Goal: Find contact information: Find contact information

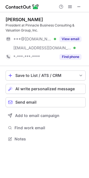
scroll to position [135, 89]
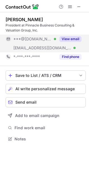
click at [75, 36] on button "View email" at bounding box center [70, 39] width 22 height 6
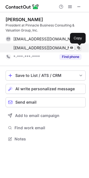
click at [76, 48] on button at bounding box center [79, 48] width 6 height 6
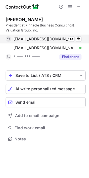
click at [76, 45] on button at bounding box center [79, 48] width 6 height 6
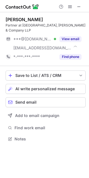
scroll to position [130, 89]
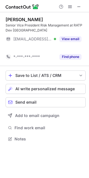
scroll to position [126, 89]
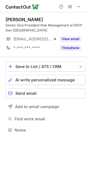
click at [77, 26] on div "Senior Vice President Risk Management at RATP Dev USA" at bounding box center [46, 28] width 80 height 10
drag, startPoint x: 77, startPoint y: 26, endPoint x: 15, endPoint y: 31, distance: 62.9
click at [15, 31] on div "Senior Vice President Risk Management at RATP Dev USA" at bounding box center [46, 28] width 80 height 10
copy div "RATP Dev USA"
click at [77, 8] on span at bounding box center [79, 6] width 4 height 4
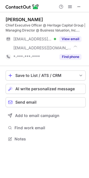
scroll to position [135, 89]
click at [81, 7] on span at bounding box center [79, 6] width 4 height 4
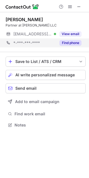
scroll to position [3, 3]
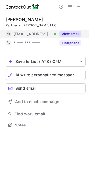
click at [72, 33] on button "View email" at bounding box center [70, 34] width 22 height 6
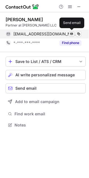
click at [73, 32] on span at bounding box center [71, 34] width 4 height 4
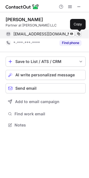
click at [78, 34] on span at bounding box center [78, 34] width 4 height 4
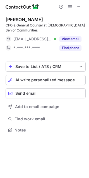
scroll to position [126, 89]
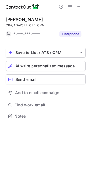
scroll to position [112, 89]
drag, startPoint x: 73, startPoint y: 9, endPoint x: 78, endPoint y: 9, distance: 4.5
click at [74, 9] on div at bounding box center [70, 6] width 27 height 7
click at [78, 8] on span at bounding box center [79, 6] width 4 height 4
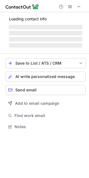
scroll to position [3, 3]
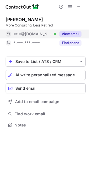
click at [67, 33] on button "View email" at bounding box center [70, 34] width 22 height 6
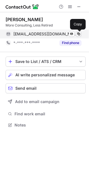
click at [77, 34] on span at bounding box center [78, 34] width 4 height 4
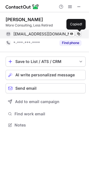
click at [77, 34] on span at bounding box center [78, 34] width 4 height 4
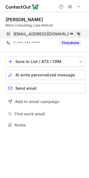
click at [77, 34] on span at bounding box center [78, 34] width 4 height 4
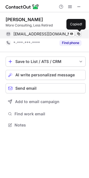
click at [77, 34] on span at bounding box center [78, 34] width 4 height 4
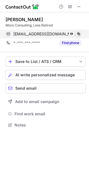
click at [77, 34] on span at bounding box center [78, 34] width 4 height 4
click at [76, 33] on span at bounding box center [78, 34] width 4 height 4
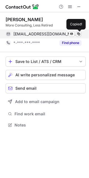
click at [76, 33] on span at bounding box center [78, 34] width 4 height 4
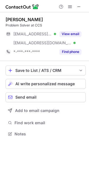
scroll to position [130, 89]
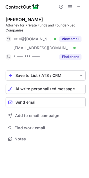
scroll to position [135, 89]
click at [77, 7] on span at bounding box center [79, 6] width 4 height 4
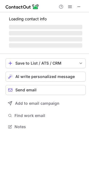
scroll to position [3, 3]
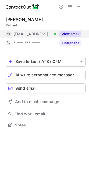
click at [65, 32] on button "View email" at bounding box center [70, 34] width 22 height 6
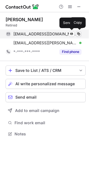
scroll to position [130, 89]
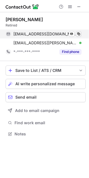
click at [81, 34] on button at bounding box center [79, 34] width 6 height 6
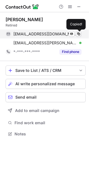
click at [81, 34] on button at bounding box center [79, 34] width 6 height 6
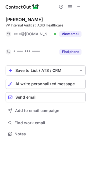
scroll to position [121, 89]
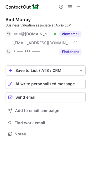
scroll to position [130, 89]
click at [8, 24] on div "Business Valuation associate at Aprio LLP" at bounding box center [46, 25] width 80 height 5
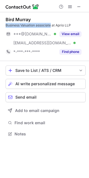
drag, startPoint x: 8, startPoint y: 24, endPoint x: 20, endPoint y: 24, distance: 11.2
click at [37, 26] on div "Business Valuation associate at Aprio LLP" at bounding box center [46, 25] width 80 height 5
copy div "Business Valuation associate"
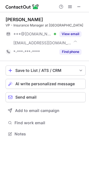
scroll to position [130, 89]
click at [7, 24] on div "VP - Insurance Manager at Bank of America" at bounding box center [46, 25] width 80 height 5
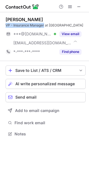
drag, startPoint x: 7, startPoint y: 24, endPoint x: 37, endPoint y: 25, distance: 30.1
click at [37, 25] on div "VP - Insurance Manager at Bank of America" at bounding box center [46, 25] width 80 height 5
copy div "VP - Insurance Manager"
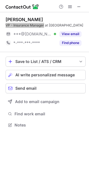
scroll to position [121, 89]
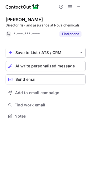
scroll to position [112, 89]
click at [81, 8] on button at bounding box center [79, 6] width 7 height 7
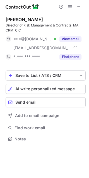
scroll to position [135, 89]
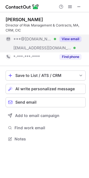
click at [70, 39] on button "View email" at bounding box center [70, 39] width 22 height 6
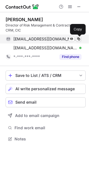
click at [81, 38] on span at bounding box center [78, 39] width 4 height 4
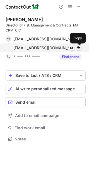
click at [81, 46] on button at bounding box center [79, 48] width 6 height 6
click at [81, 47] on button at bounding box center [79, 48] width 6 height 6
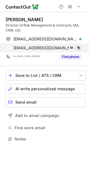
click at [81, 47] on button at bounding box center [79, 48] width 6 height 6
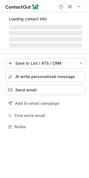
scroll to position [126, 89]
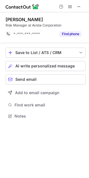
scroll to position [112, 89]
click at [80, 8] on span at bounding box center [79, 6] width 4 height 4
click at [78, 8] on span at bounding box center [79, 6] width 4 height 4
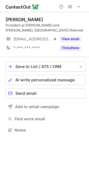
scroll to position [3, 3]
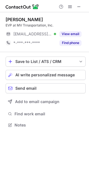
scroll to position [3, 3]
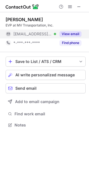
click at [70, 33] on button "View email" at bounding box center [70, 34] width 22 height 6
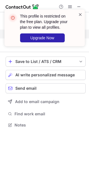
click at [81, 13] on span at bounding box center [80, 15] width 4 height 6
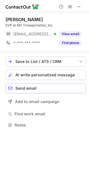
scroll to position [121, 89]
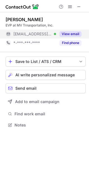
click at [75, 32] on button "View email" at bounding box center [70, 34] width 22 height 6
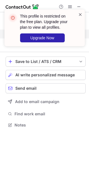
click at [82, 15] on span at bounding box center [80, 15] width 4 height 6
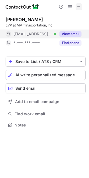
click at [78, 8] on span at bounding box center [79, 6] width 4 height 4
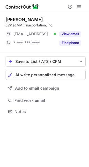
scroll to position [3, 3]
click at [79, 5] on span at bounding box center [79, 6] width 4 height 4
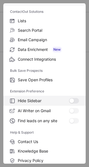
scroll to position [65, 0]
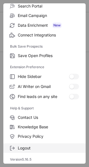
click at [28, 148] on span "Logout" at bounding box center [48, 148] width 61 height 5
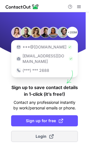
click at [42, 134] on span "Login" at bounding box center [45, 137] width 18 height 6
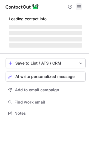
scroll to position [3, 3]
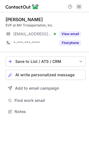
click at [81, 8] on span at bounding box center [79, 6] width 4 height 4
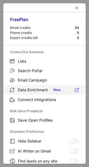
scroll to position [65, 0]
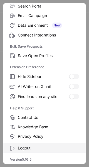
click at [28, 144] on label "Logout" at bounding box center [44, 148] width 83 height 9
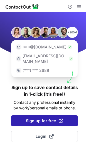
click at [42, 118] on span "Sign up for free" at bounding box center [44, 121] width 37 height 6
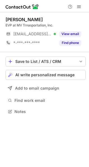
scroll to position [3, 3]
click at [79, 4] on span at bounding box center [79, 6] width 4 height 4
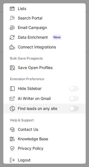
scroll to position [65, 0]
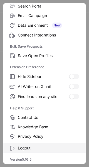
click at [32, 149] on span "Logout" at bounding box center [48, 148] width 61 height 5
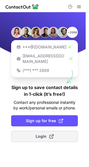
click at [43, 134] on span "Login" at bounding box center [45, 137] width 18 height 6
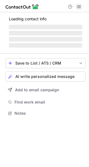
scroll to position [3, 3]
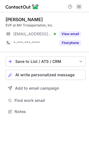
click at [78, 6] on span at bounding box center [79, 6] width 4 height 4
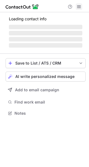
scroll to position [3, 3]
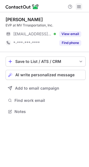
click at [79, 6] on span at bounding box center [79, 6] width 4 height 4
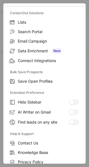
scroll to position [65, 0]
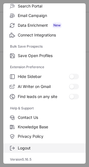
click at [29, 145] on label "Logout" at bounding box center [44, 148] width 83 height 9
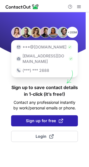
click at [37, 119] on button "Sign up for free" at bounding box center [44, 120] width 67 height 11
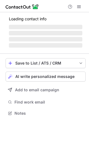
scroll to position [3, 3]
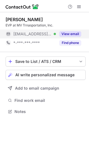
click at [76, 34] on button "View email" at bounding box center [70, 34] width 22 height 6
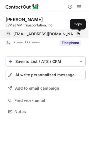
click at [80, 33] on span at bounding box center [78, 34] width 4 height 4
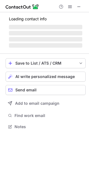
scroll to position [3, 3]
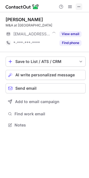
click at [80, 7] on span at bounding box center [79, 6] width 4 height 4
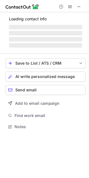
scroll to position [126, 89]
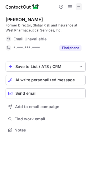
click at [76, 8] on button at bounding box center [79, 6] width 7 height 7
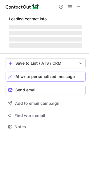
scroll to position [126, 89]
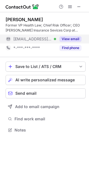
click at [79, 35] on div "View email" at bounding box center [68, 39] width 25 height 9
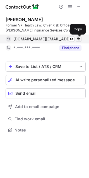
click at [79, 38] on span at bounding box center [78, 39] width 4 height 4
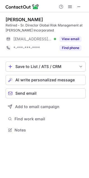
scroll to position [126, 89]
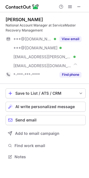
scroll to position [153, 89]
click at [81, 83] on div "[PERSON_NAME] National Account Manager at ServiceMaster Recovery Management ***…" at bounding box center [46, 48] width 80 height 72
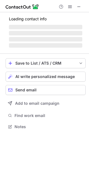
scroll to position [3, 3]
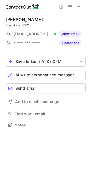
drag, startPoint x: 78, startPoint y: 5, endPoint x: 78, endPoint y: 12, distance: 7.0
click at [78, 6] on span at bounding box center [79, 6] width 4 height 4
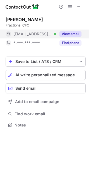
drag, startPoint x: 71, startPoint y: 33, endPoint x: 66, endPoint y: 38, distance: 7.1
click at [71, 34] on button "View email" at bounding box center [70, 34] width 22 height 6
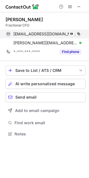
click at [81, 34] on div "[EMAIL_ADDRESS][DOMAIN_NAME] Verified Send email Copy" at bounding box center [44, 34] width 76 height 9
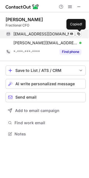
click at [81, 34] on div "[EMAIL_ADDRESS][DOMAIN_NAME] Verified Send email Copied!" at bounding box center [44, 34] width 76 height 9
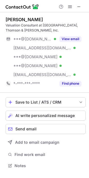
scroll to position [162, 89]
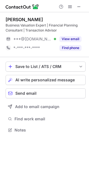
scroll to position [126, 89]
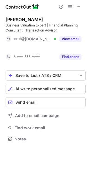
scroll to position [126, 89]
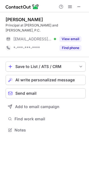
scroll to position [3, 3]
click at [9, 26] on div "Principal at Abeles and Hoffman, P.C." at bounding box center [46, 28] width 80 height 10
click at [8, 26] on div "Principal at Abeles and Hoffman, P.C." at bounding box center [46, 28] width 80 height 10
copy div "Principal"
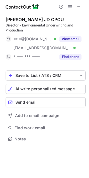
scroll to position [135, 89]
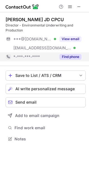
drag, startPoint x: 77, startPoint y: 6, endPoint x: 14, endPoint y: 59, distance: 82.3
click at [77, 8] on span at bounding box center [79, 6] width 4 height 4
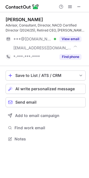
scroll to position [135, 89]
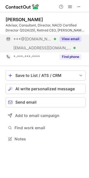
click at [74, 38] on button "View email" at bounding box center [70, 39] width 22 height 6
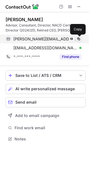
click at [78, 37] on span at bounding box center [78, 39] width 4 height 4
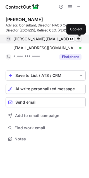
click at [78, 37] on span at bounding box center [78, 39] width 4 height 4
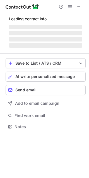
scroll to position [135, 89]
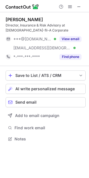
click at [84, 10] on div at bounding box center [44, 6] width 89 height 12
click at [82, 8] on button at bounding box center [79, 6] width 7 height 7
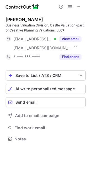
scroll to position [135, 89]
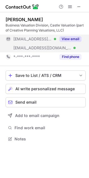
click at [71, 39] on button "View email" at bounding box center [70, 39] width 22 height 6
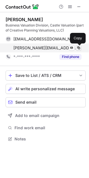
click at [78, 48] on span at bounding box center [78, 48] width 4 height 4
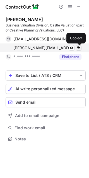
click at [78, 48] on span at bounding box center [78, 48] width 4 height 4
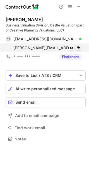
click at [78, 48] on span at bounding box center [78, 48] width 4 height 4
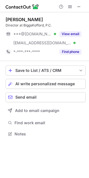
scroll to position [130, 89]
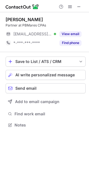
scroll to position [121, 89]
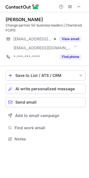
scroll to position [135, 89]
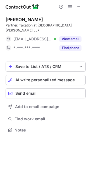
scroll to position [3, 3]
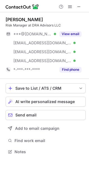
scroll to position [148, 89]
click at [77, 5] on span at bounding box center [79, 6] width 4 height 4
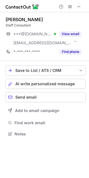
scroll to position [130, 89]
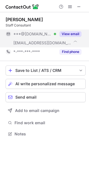
click at [72, 34] on button "View email" at bounding box center [70, 34] width 22 height 6
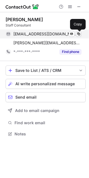
click at [78, 32] on span at bounding box center [78, 34] width 4 height 4
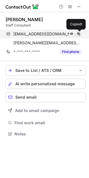
click at [78, 32] on span at bounding box center [78, 34] width 4 height 4
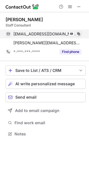
click at [78, 32] on span at bounding box center [78, 34] width 4 height 4
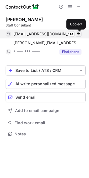
click at [78, 32] on span at bounding box center [78, 34] width 4 height 4
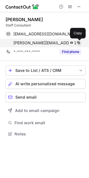
click at [77, 41] on span at bounding box center [78, 43] width 4 height 4
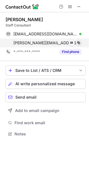
click at [78, 40] on button at bounding box center [79, 43] width 6 height 6
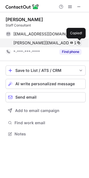
click at [78, 40] on button at bounding box center [79, 43] width 6 height 6
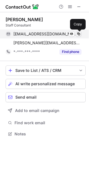
click at [79, 32] on span at bounding box center [78, 34] width 4 height 4
click at [79, 33] on span at bounding box center [78, 34] width 4 height 4
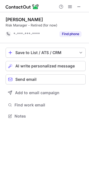
scroll to position [112, 89]
click at [78, 7] on span at bounding box center [79, 6] width 4 height 4
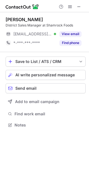
scroll to position [3, 3]
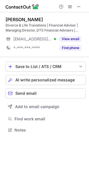
scroll to position [126, 89]
click at [76, 5] on button at bounding box center [79, 6] width 7 height 7
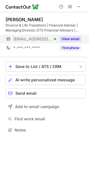
click at [72, 38] on button "View email" at bounding box center [70, 39] width 22 height 6
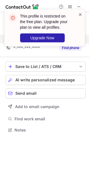
click at [79, 15] on span at bounding box center [80, 15] width 4 height 6
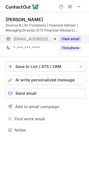
click at [71, 37] on button "View email" at bounding box center [70, 39] width 22 height 6
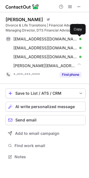
scroll to position [153, 89]
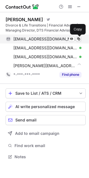
click at [78, 38] on span at bounding box center [78, 39] width 4 height 4
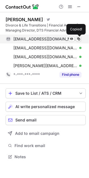
click at [78, 38] on span at bounding box center [78, 39] width 4 height 4
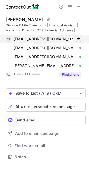
click at [78, 38] on span at bounding box center [78, 39] width 4 height 4
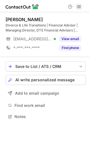
scroll to position [113, 89]
click at [80, 8] on span at bounding box center [79, 6] width 4 height 4
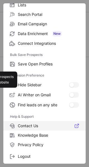
scroll to position [65, 0]
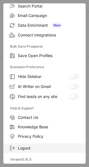
click at [31, 149] on span "Logout" at bounding box center [48, 148] width 61 height 5
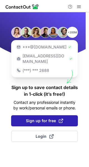
click at [42, 118] on span "Sign up for free" at bounding box center [44, 121] width 37 height 6
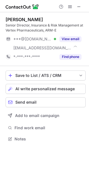
scroll to position [135, 89]
click at [76, 6] on button at bounding box center [79, 6] width 7 height 7
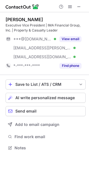
scroll to position [144, 89]
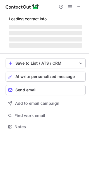
scroll to position [3, 3]
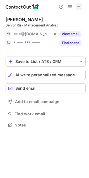
click at [77, 6] on span at bounding box center [79, 6] width 4 height 4
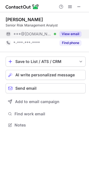
click at [76, 35] on button "View email" at bounding box center [70, 34] width 22 height 6
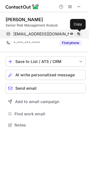
click at [79, 35] on span at bounding box center [78, 34] width 4 height 4
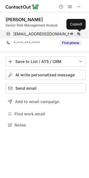
click at [79, 35] on span at bounding box center [78, 34] width 4 height 4
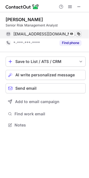
click at [79, 35] on span at bounding box center [78, 34] width 4 height 4
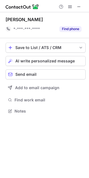
scroll to position [107, 89]
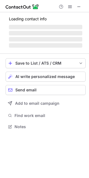
scroll to position [130, 89]
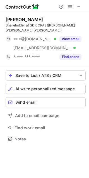
scroll to position [135, 89]
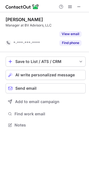
scroll to position [112, 89]
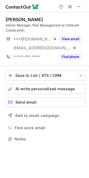
scroll to position [135, 89]
drag, startPoint x: 78, startPoint y: 5, endPoint x: 68, endPoint y: 13, distance: 12.5
click at [79, 6] on span at bounding box center [79, 6] width 4 height 4
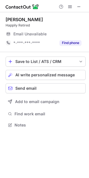
scroll to position [3, 3]
click at [77, 8] on span at bounding box center [79, 6] width 4 height 4
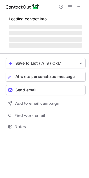
scroll to position [139, 89]
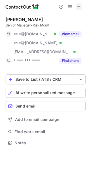
click at [76, 7] on button at bounding box center [79, 6] width 7 height 7
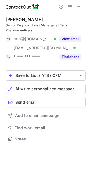
scroll to position [135, 89]
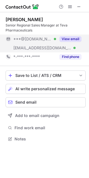
click at [68, 39] on button "View email" at bounding box center [70, 39] width 22 height 6
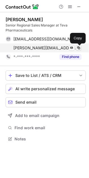
click at [78, 47] on span at bounding box center [78, 48] width 4 height 4
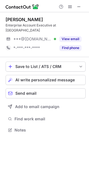
scroll to position [121, 89]
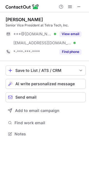
scroll to position [130, 89]
click at [78, 5] on span at bounding box center [79, 6] width 4 height 4
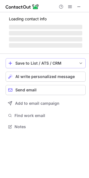
scroll to position [126, 89]
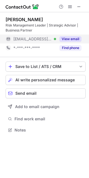
click at [73, 38] on button "View email" at bounding box center [70, 39] width 22 height 6
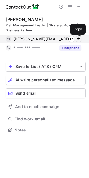
click at [80, 37] on span at bounding box center [78, 39] width 4 height 4
drag, startPoint x: 80, startPoint y: 37, endPoint x: 64, endPoint y: 40, distance: 16.4
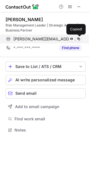
click at [79, 38] on span at bounding box center [78, 39] width 4 height 4
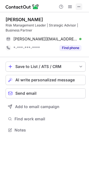
click at [76, 5] on button at bounding box center [79, 6] width 7 height 7
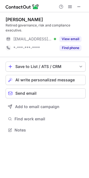
scroll to position [126, 89]
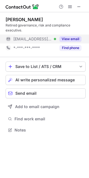
click at [71, 39] on button "View email" at bounding box center [70, 39] width 22 height 6
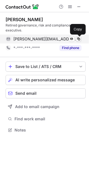
click at [77, 39] on span at bounding box center [78, 39] width 4 height 4
click at [77, 40] on span at bounding box center [78, 39] width 4 height 4
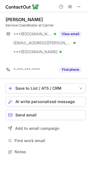
scroll to position [139, 89]
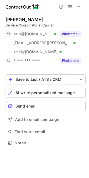
scroll to position [139, 89]
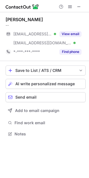
scroll to position [130, 89]
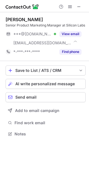
scroll to position [130, 89]
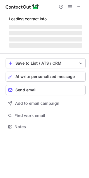
scroll to position [135, 89]
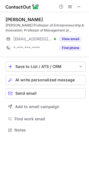
scroll to position [126, 89]
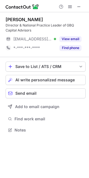
scroll to position [126, 89]
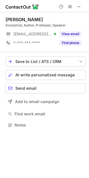
scroll to position [3, 3]
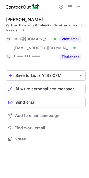
scroll to position [135, 89]
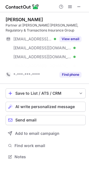
scroll to position [144, 89]
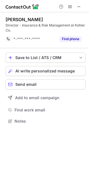
scroll to position [117, 89]
drag, startPoint x: 79, startPoint y: 7, endPoint x: 58, endPoint y: 11, distance: 20.8
click at [78, 6] on span at bounding box center [79, 6] width 4 height 4
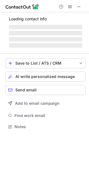
scroll to position [126, 89]
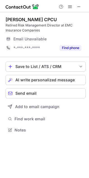
drag, startPoint x: 78, startPoint y: 6, endPoint x: 13, endPoint y: 19, distance: 66.6
click at [78, 7] on span at bounding box center [79, 6] width 4 height 4
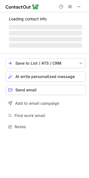
scroll to position [130, 89]
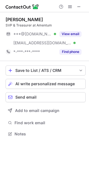
click at [42, 25] on div "SVP & Treasurer at Amentum" at bounding box center [46, 25] width 80 height 5
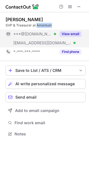
copy div "Amentum"
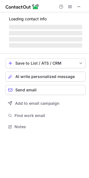
scroll to position [139, 89]
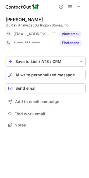
scroll to position [3, 3]
click at [4, 24] on div "[PERSON_NAME] Risk Analyst at Burlington Stores, Inc. [EMAIL_ADDRESS][DOMAIN_NA…" at bounding box center [44, 72] width 89 height 121
drag, startPoint x: 4, startPoint y: 24, endPoint x: 20, endPoint y: 24, distance: 15.9
click at [20, 24] on div "[PERSON_NAME] Risk Analyst at Burlington Stores, Inc. [EMAIL_ADDRESS][DOMAIN_NA…" at bounding box center [44, 72] width 89 height 121
copy div "Sr. Risk Analyst"
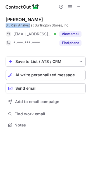
click at [25, 25] on div "Sr. Risk Analyst at Burlington Stores, Inc." at bounding box center [46, 25] width 80 height 5
drag, startPoint x: 25, startPoint y: 25, endPoint x: 8, endPoint y: 25, distance: 17.0
click at [7, 26] on div "Sr. Risk Analyst at Burlington Stores, Inc." at bounding box center [46, 25] width 80 height 5
click at [42, 23] on div "Sr. Risk Analyst at Burlington Stores, Inc." at bounding box center [46, 25] width 80 height 5
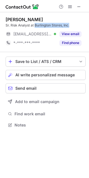
drag, startPoint x: 42, startPoint y: 23, endPoint x: 69, endPoint y: 25, distance: 26.8
click at [69, 25] on div "Sr. Risk Analyst at Burlington Stores, Inc." at bounding box center [46, 25] width 80 height 5
copy div "Burlington Stores, Inc."
click at [79, 6] on span at bounding box center [79, 6] width 4 height 4
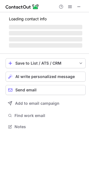
scroll to position [130, 89]
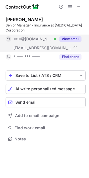
click at [80, 37] on button "View email" at bounding box center [70, 39] width 22 height 6
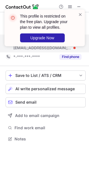
drag, startPoint x: 79, startPoint y: 16, endPoint x: 57, endPoint y: 21, distance: 22.4
click at [79, 16] on span at bounding box center [80, 15] width 4 height 6
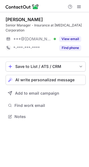
scroll to position [3, 3]
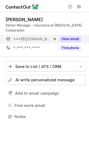
click at [75, 36] on button "View email" at bounding box center [70, 39] width 22 height 6
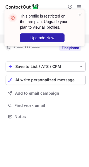
click at [78, 13] on div "This profile is restricted on the free plan. Upgrade your plan to view all prof…" at bounding box center [44, 27] width 80 height 37
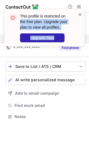
click at [79, 13] on span at bounding box center [80, 15] width 4 height 6
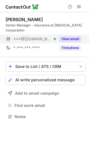
click at [79, 8] on div "This profile is restricted on the free plan. Upgrade your plan to view all prof…" at bounding box center [44, 30] width 89 height 52
click at [80, 6] on div "This profile is restricted on the free plan. Upgrade your plan to view all prof…" at bounding box center [44, 9] width 89 height 11
click at [78, 6] on span at bounding box center [79, 6] width 4 height 4
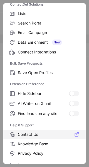
scroll to position [65, 0]
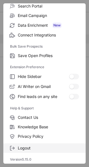
click at [33, 151] on label "Logout" at bounding box center [44, 148] width 83 height 9
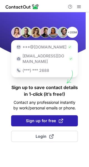
click at [46, 118] on span "Sign up for free" at bounding box center [44, 121] width 37 height 6
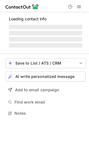
scroll to position [3, 3]
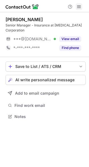
click at [79, 7] on span at bounding box center [79, 6] width 4 height 4
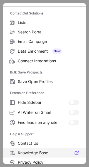
scroll to position [65, 0]
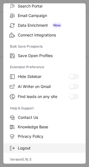
click at [35, 151] on label "Logout" at bounding box center [44, 148] width 83 height 9
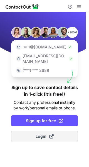
click at [52, 134] on span at bounding box center [51, 136] width 4 height 4
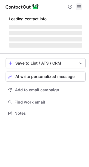
scroll to position [3, 3]
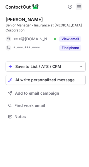
click at [80, 5] on span at bounding box center [79, 6] width 4 height 4
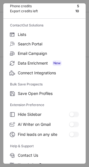
scroll to position [65, 0]
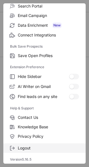
click at [23, 145] on label "Logout" at bounding box center [44, 148] width 83 height 9
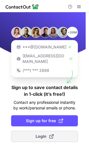
click at [25, 131] on button "Login" at bounding box center [44, 136] width 67 height 11
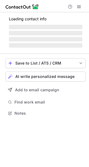
scroll to position [3, 3]
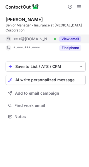
click at [76, 36] on button "View email" at bounding box center [70, 39] width 22 height 6
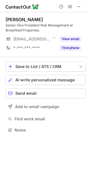
scroll to position [126, 89]
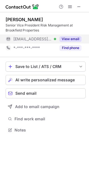
click at [69, 38] on button "View email" at bounding box center [70, 39] width 22 height 6
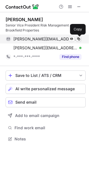
click at [79, 38] on span at bounding box center [78, 39] width 4 height 4
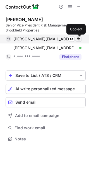
click at [79, 38] on span at bounding box center [78, 39] width 4 height 4
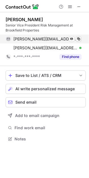
click at [79, 38] on span at bounding box center [78, 39] width 4 height 4
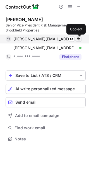
click at [79, 38] on span at bounding box center [78, 39] width 4 height 4
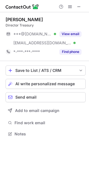
scroll to position [130, 89]
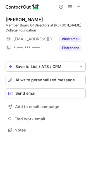
scroll to position [126, 89]
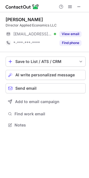
scroll to position [3, 3]
click at [76, 3] on div at bounding box center [44, 6] width 89 height 12
click at [75, 6] on div at bounding box center [70, 6] width 27 height 7
click at [78, 5] on span at bounding box center [79, 6] width 4 height 4
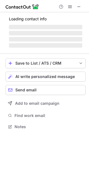
scroll to position [135, 89]
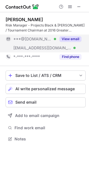
click at [78, 37] on button "View email" at bounding box center [70, 39] width 22 height 6
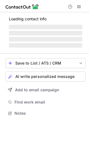
scroll to position [122, 89]
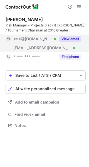
click at [77, 41] on button "View email" at bounding box center [70, 39] width 22 height 6
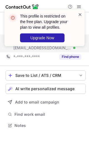
click at [79, 14] on span at bounding box center [80, 15] width 4 height 6
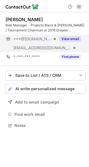
click at [79, 9] on span at bounding box center [79, 6] width 4 height 4
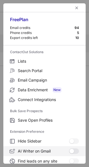
scroll to position [65, 0]
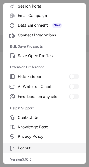
click at [32, 148] on span "Logout" at bounding box center [48, 148] width 61 height 5
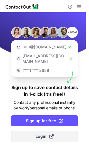
click at [42, 134] on span "Login" at bounding box center [45, 137] width 18 height 6
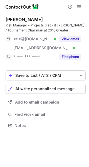
scroll to position [122, 89]
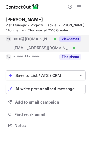
click at [67, 42] on div "View email" at bounding box center [68, 39] width 25 height 9
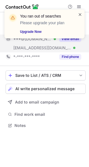
click at [82, 14] on span at bounding box center [80, 15] width 4 height 6
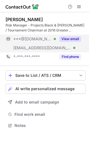
click at [78, 8] on div "You ran out of searches Please upgrade your plan Upgrade Now" at bounding box center [44, 9] width 89 height 11
click at [80, 7] on span at bounding box center [79, 6] width 4 height 4
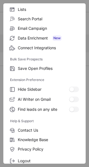
scroll to position [65, 0]
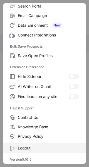
click at [21, 149] on span "Logout" at bounding box center [48, 148] width 61 height 5
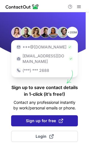
click at [47, 119] on button "Sign up for free" at bounding box center [44, 120] width 67 height 11
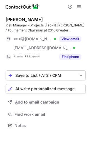
scroll to position [122, 89]
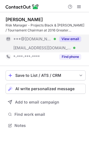
click at [76, 41] on button "View email" at bounding box center [70, 39] width 22 height 6
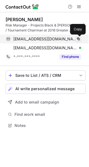
click at [76, 40] on span at bounding box center [78, 39] width 4 height 4
click at [77, 40] on span at bounding box center [78, 39] width 4 height 4
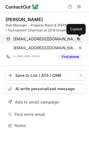
click at [77, 40] on span at bounding box center [78, 39] width 4 height 4
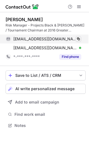
click at [77, 40] on span at bounding box center [78, 39] width 4 height 4
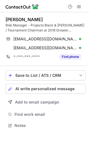
scroll to position [122, 89]
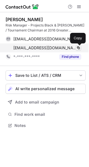
click at [78, 47] on span at bounding box center [78, 48] width 4 height 4
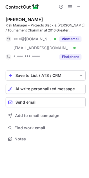
scroll to position [135, 89]
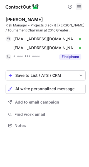
scroll to position [122, 89]
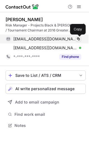
click at [79, 39] on span at bounding box center [78, 39] width 4 height 4
drag, startPoint x: 79, startPoint y: 39, endPoint x: 23, endPoint y: 77, distance: 67.7
click at [78, 39] on span at bounding box center [78, 39] width 4 height 4
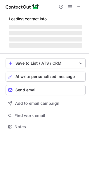
scroll to position [3, 3]
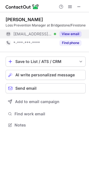
click at [67, 34] on button "View email" at bounding box center [70, 34] width 22 height 6
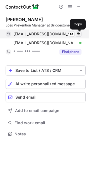
click at [78, 32] on span at bounding box center [78, 34] width 4 height 4
click at [78, 33] on span at bounding box center [78, 34] width 4 height 4
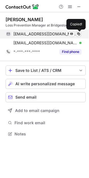
click at [78, 33] on span at bounding box center [78, 34] width 4 height 4
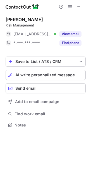
scroll to position [3, 3]
click at [80, 6] on span at bounding box center [79, 6] width 4 height 4
